Goal: Task Accomplishment & Management: Use online tool/utility

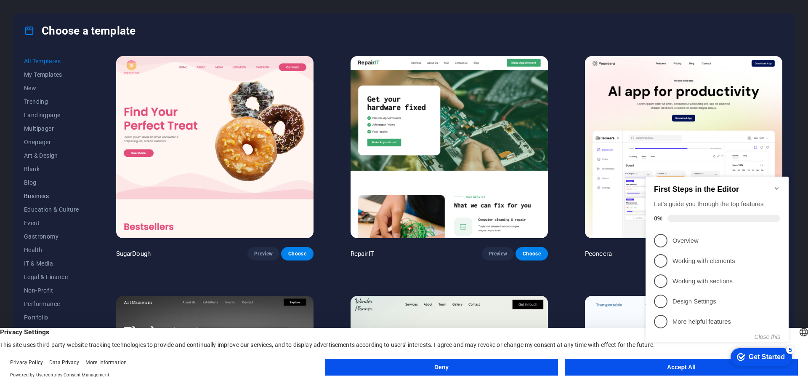
click at [38, 197] on span "Business" at bounding box center [51, 195] width 55 height 7
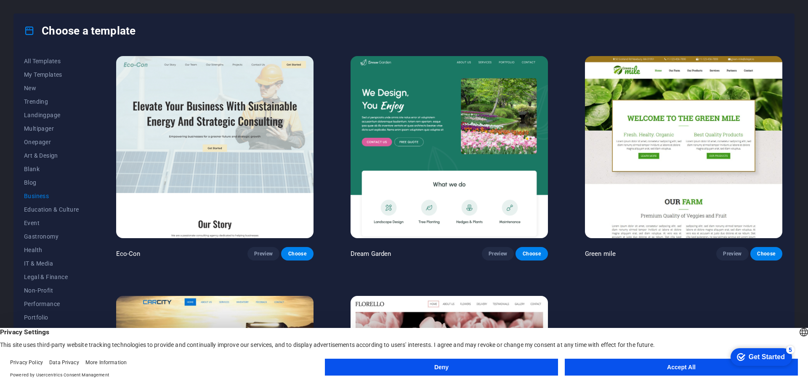
click at [497, 365] on button "Deny" at bounding box center [441, 366] width 233 height 17
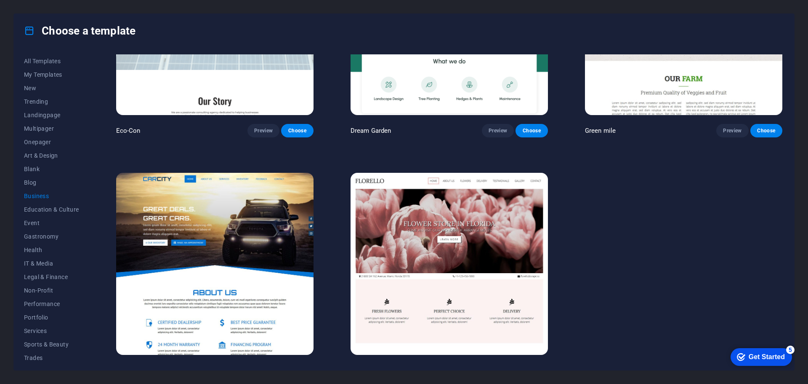
scroll to position [139, 0]
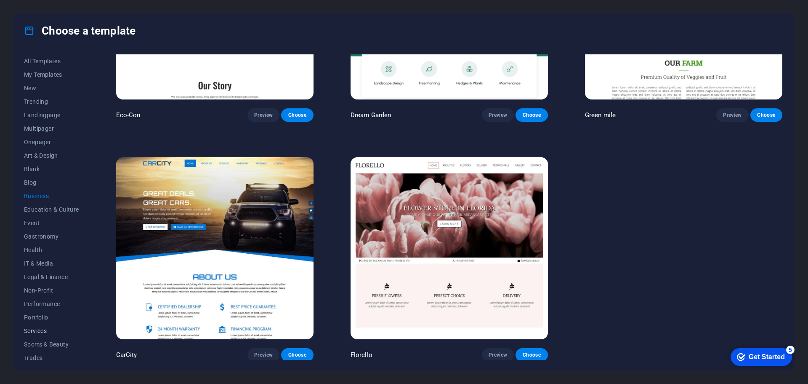
click at [37, 330] on span "Services" at bounding box center [51, 330] width 55 height 7
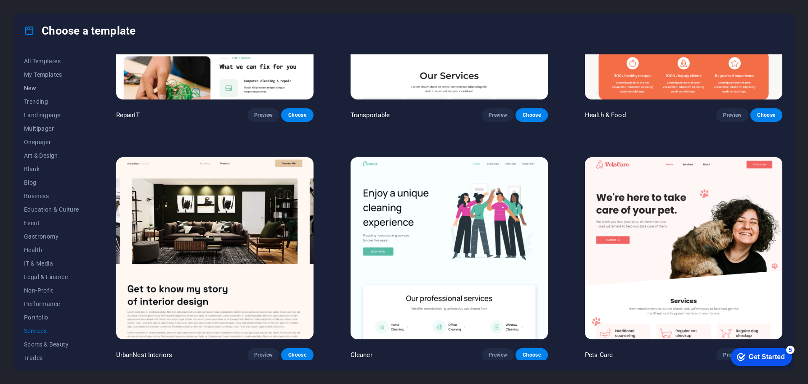
click at [31, 85] on span "New" at bounding box center [51, 88] width 55 height 7
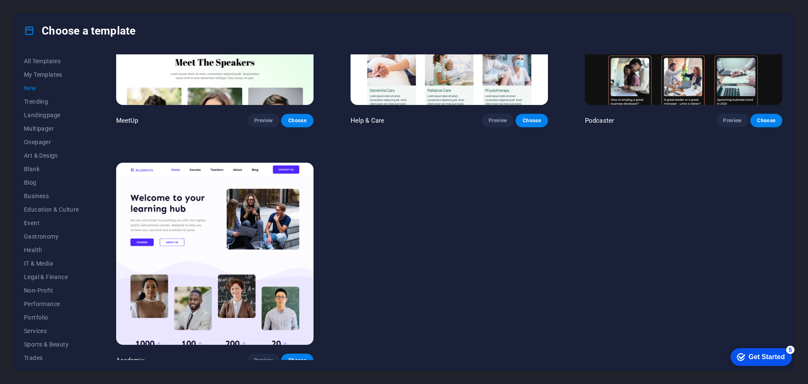
scroll to position [855, 0]
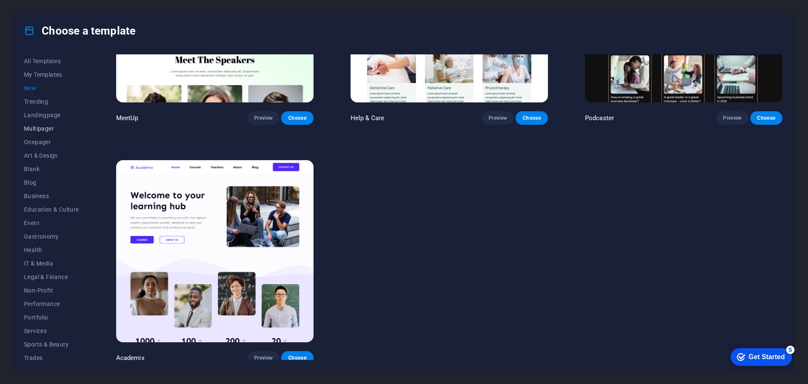
click at [43, 129] on span "Multipager" at bounding box center [51, 128] width 55 height 7
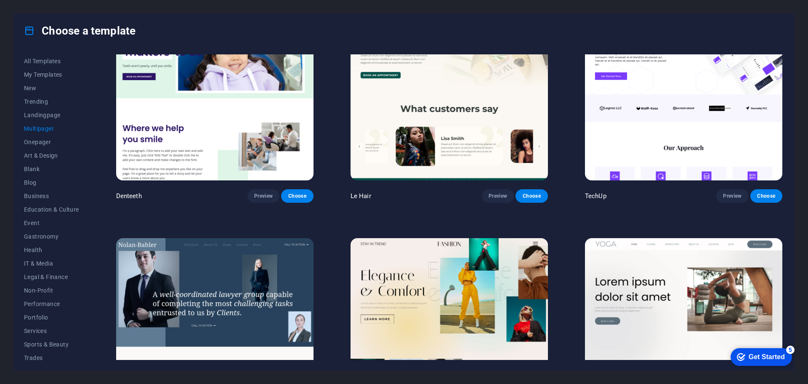
scroll to position [1977, 0]
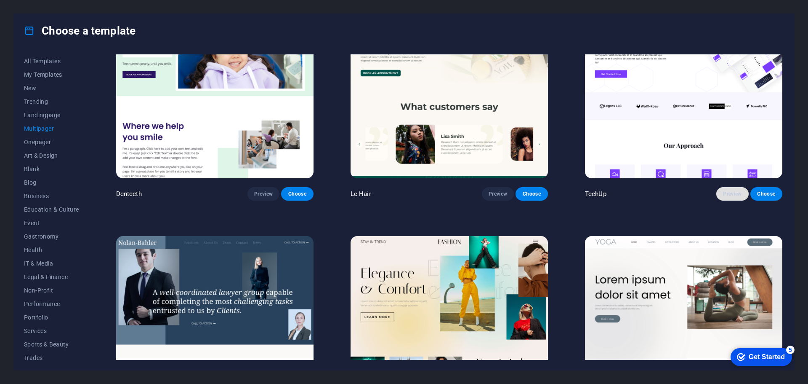
click at [732, 190] on span "Preview" at bounding box center [732, 193] width 19 height 7
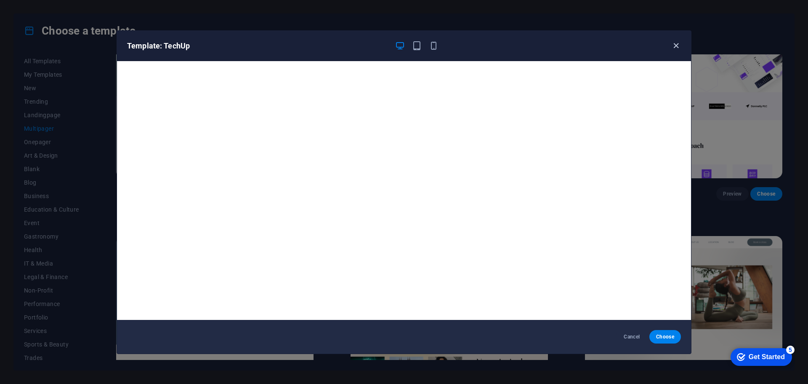
click at [673, 47] on icon "button" at bounding box center [677, 46] width 10 height 10
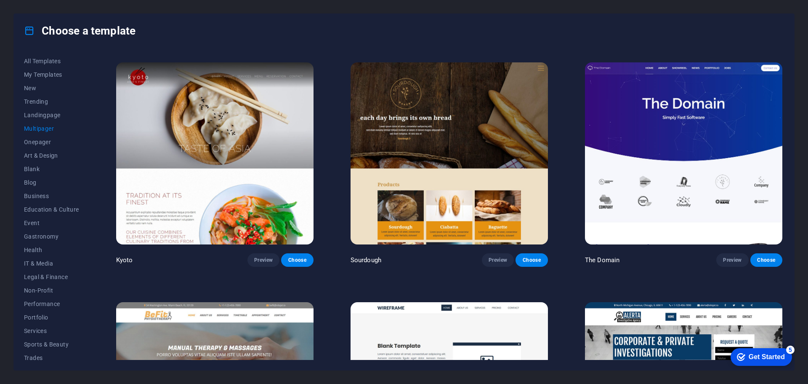
scroll to position [3156, 0]
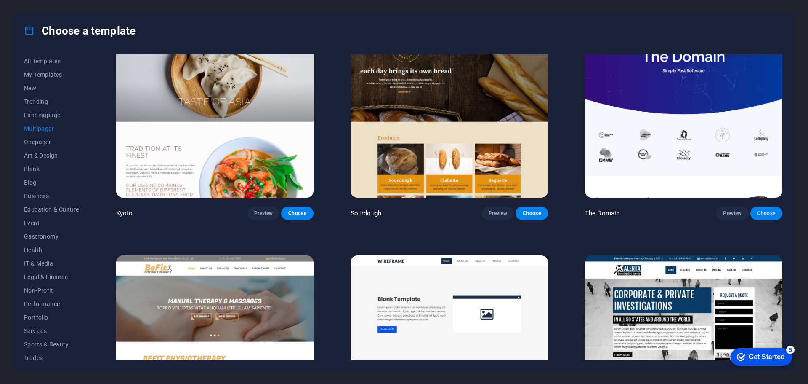
click at [761, 210] on span "Choose" at bounding box center [767, 213] width 19 height 7
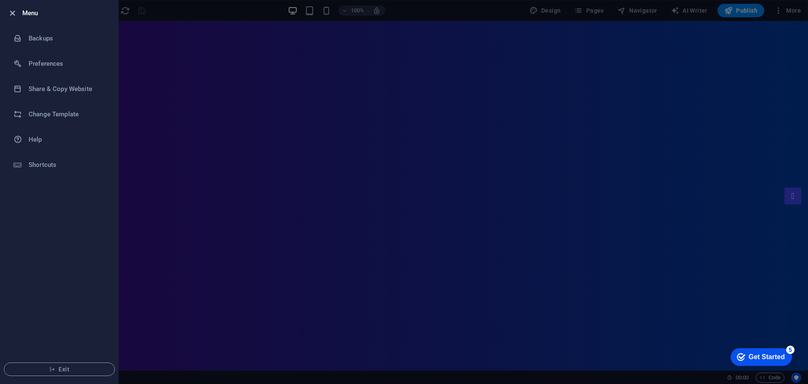
click at [16, 12] on icon "button" at bounding box center [13, 13] width 10 height 10
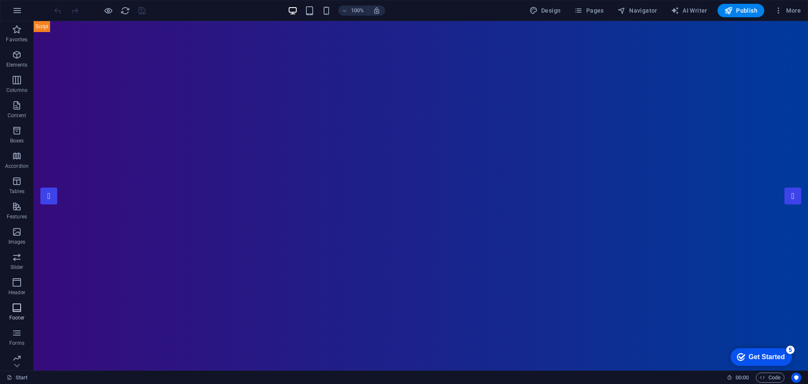
scroll to position [30, 0]
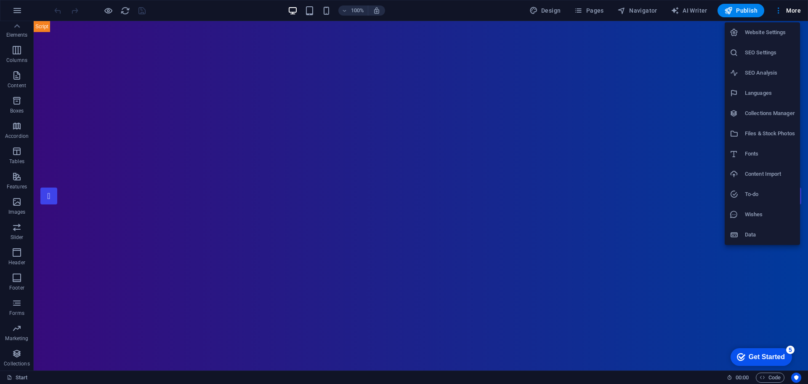
click at [759, 53] on h6 "SEO Settings" at bounding box center [770, 53] width 50 height 10
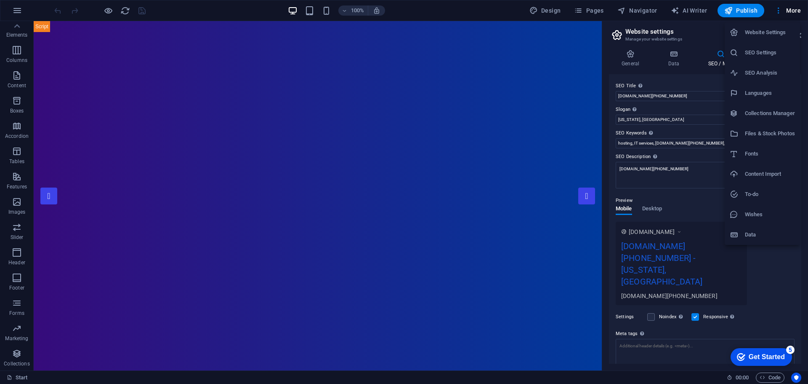
click at [683, 13] on div at bounding box center [404, 192] width 808 height 384
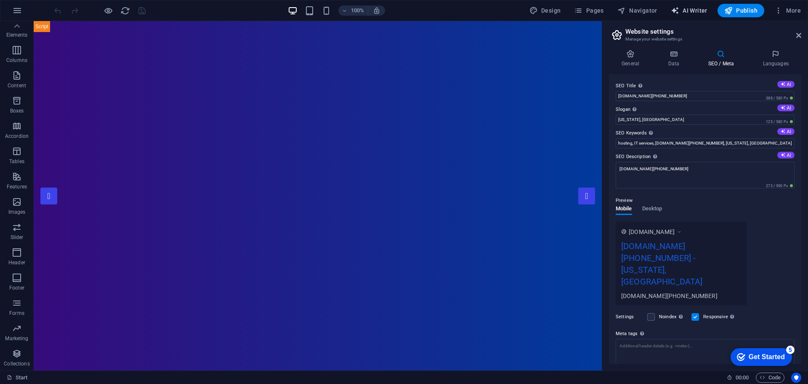
click at [690, 9] on span "AI Writer" at bounding box center [689, 10] width 37 height 8
select select "English"
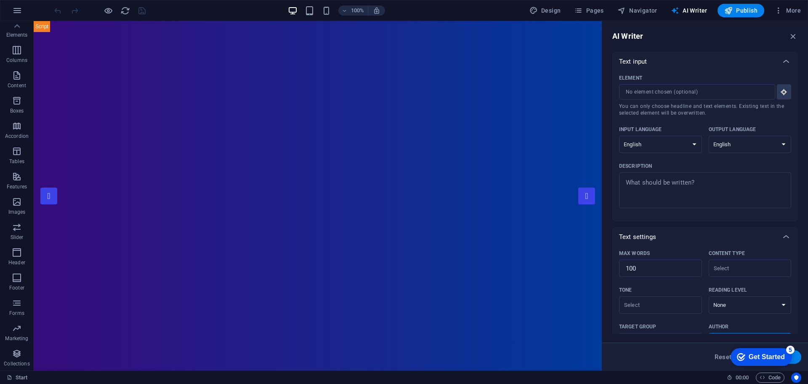
scroll to position [0, 0]
click at [692, 91] on input "Element ​ You can only choose headline and text elements. Existing text in the …" at bounding box center [694, 91] width 150 height 15
click at [784, 92] on icon "button" at bounding box center [785, 92] width 8 height 8
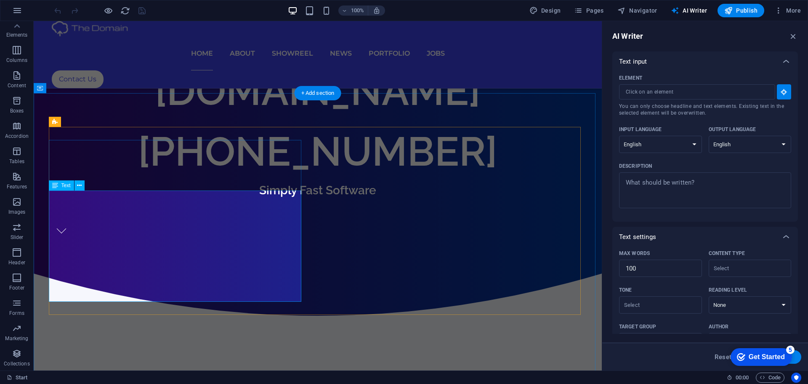
scroll to position [505, 0]
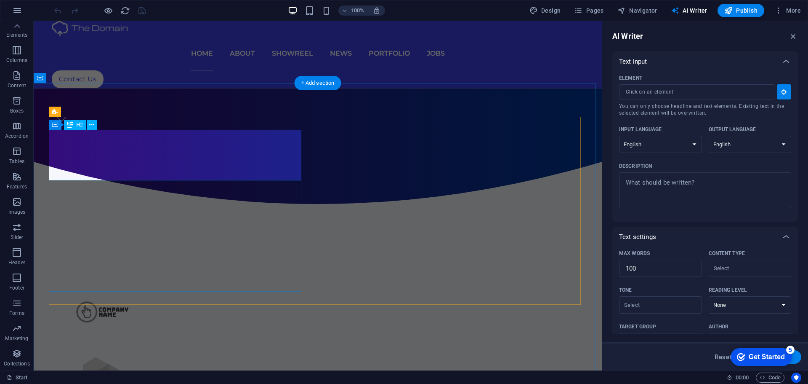
type input "#ed-911812092"
type textarea "x"
type input "10"
type textarea "x"
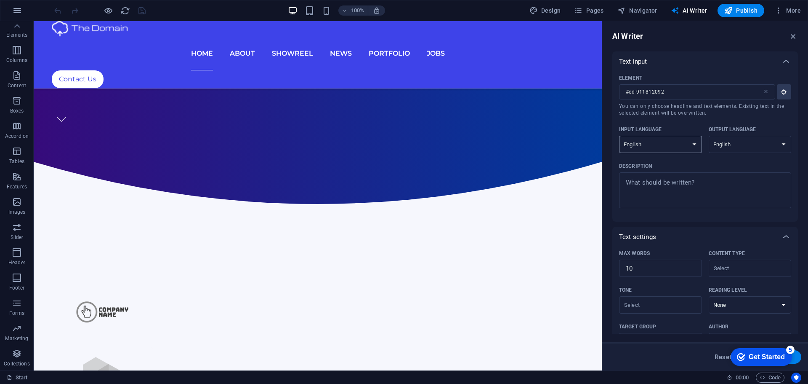
click at [678, 144] on select "Albanian Arabic Armenian Awadhi Azerbaijani Bashkir Basque Belarusian Bengali B…" at bounding box center [660, 144] width 83 height 17
